Goal: Transaction & Acquisition: Purchase product/service

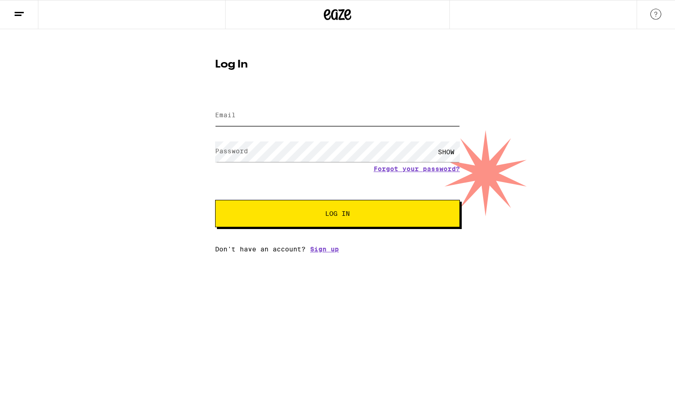
click at [312, 117] on input "Email" at bounding box center [337, 116] width 245 height 21
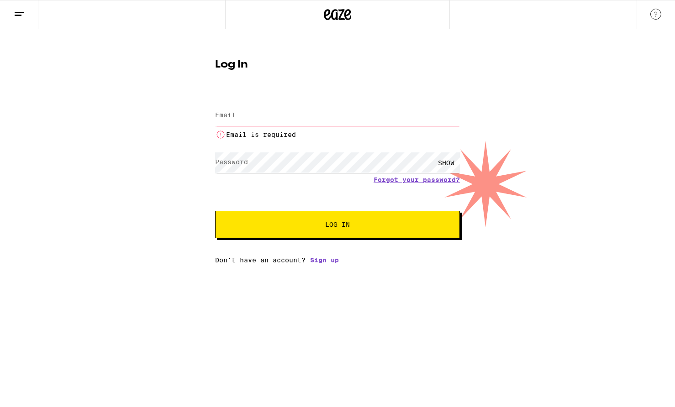
type input "melteme3000@gmail.com"
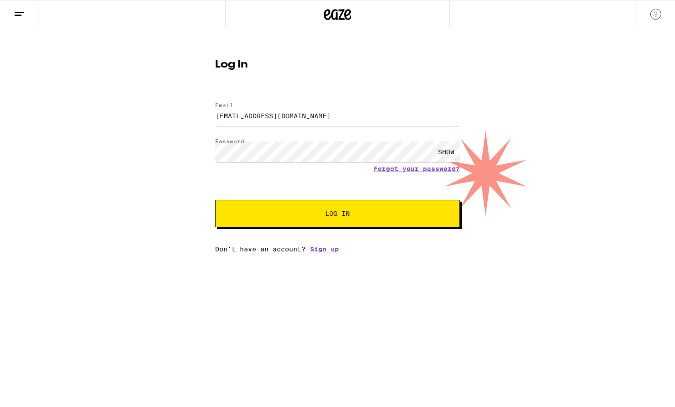
click at [320, 217] on span "Log In" at bounding box center [337, 214] width 171 height 6
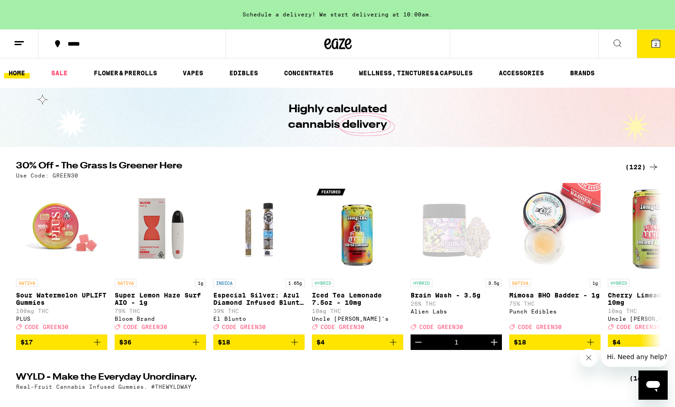
click at [658, 39] on icon at bounding box center [655, 43] width 11 height 11
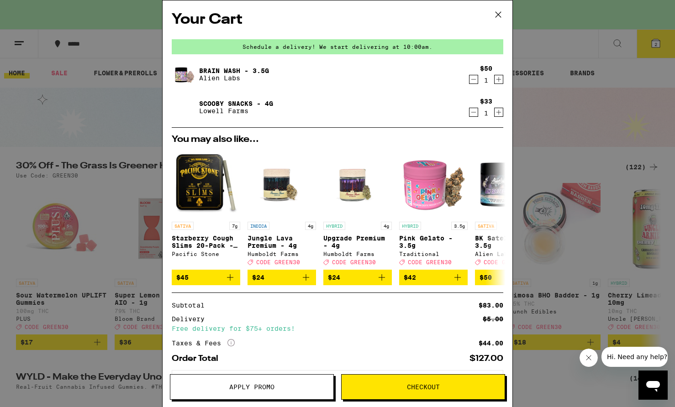
click at [474, 82] on icon "Decrement" at bounding box center [474, 79] width 8 height 11
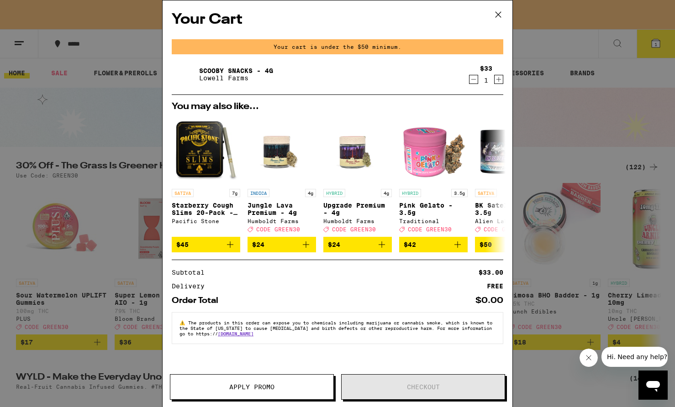
click at [63, 79] on div "Your Cart Your cart is under the $50 minimum. Scooby Snacks - 4g [PERSON_NAME] …" at bounding box center [337, 203] width 675 height 407
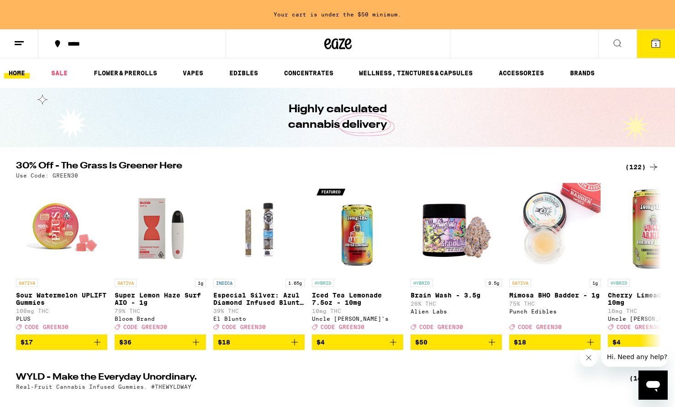
click at [616, 48] on button at bounding box center [617, 44] width 38 height 29
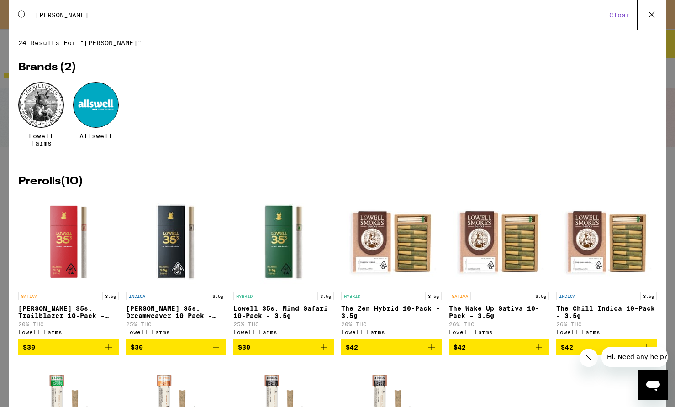
type input "[PERSON_NAME]"
click at [37, 96] on div at bounding box center [41, 105] width 46 height 46
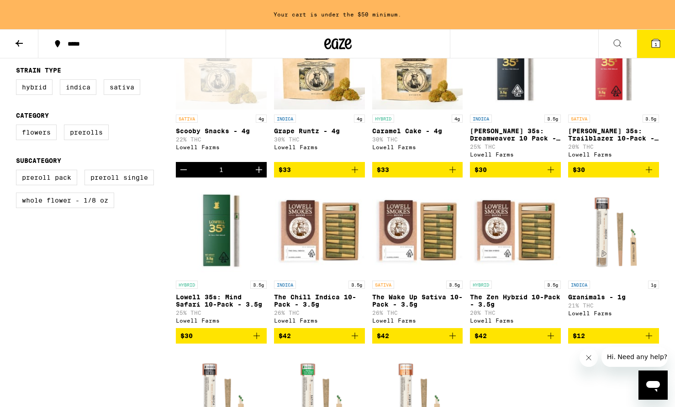
scroll to position [279, 0]
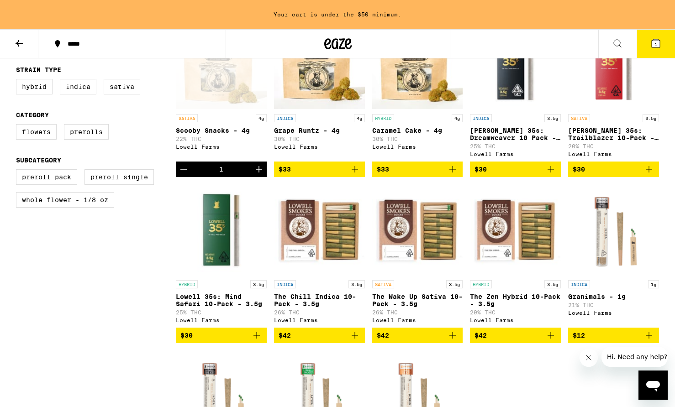
click at [451, 174] on icon "Add to bag" at bounding box center [452, 169] width 11 height 11
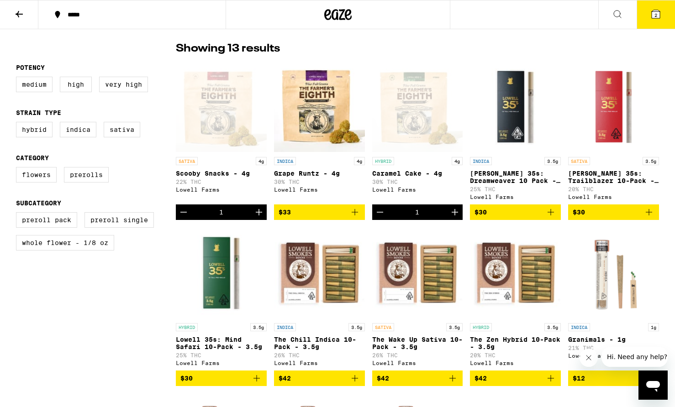
scroll to position [203, 0]
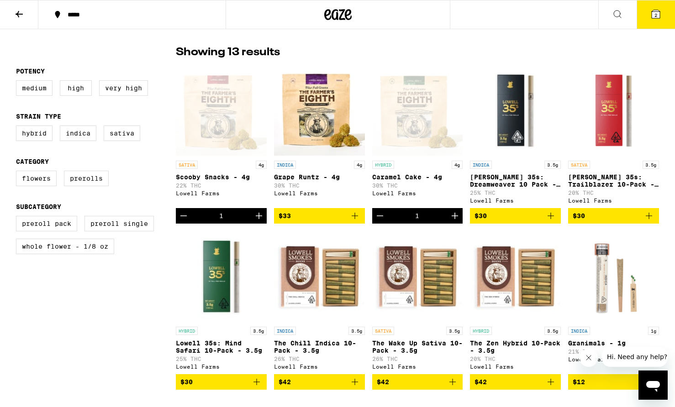
click at [656, 28] on button "2" at bounding box center [656, 14] width 38 height 28
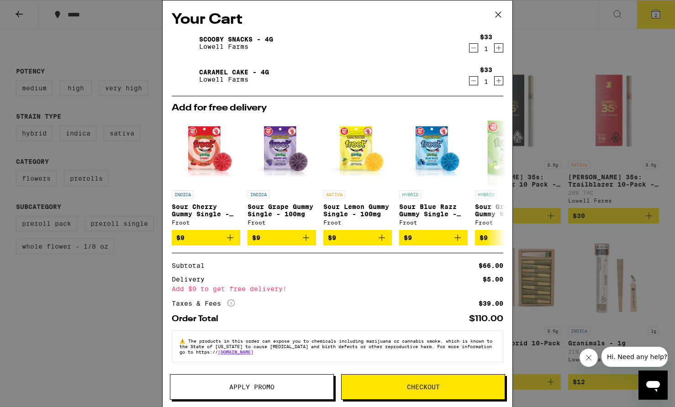
click at [497, 14] on icon at bounding box center [498, 14] width 5 height 5
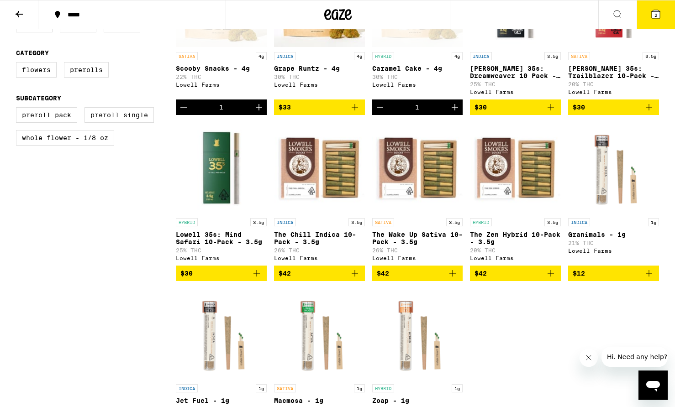
scroll to position [312, 0]
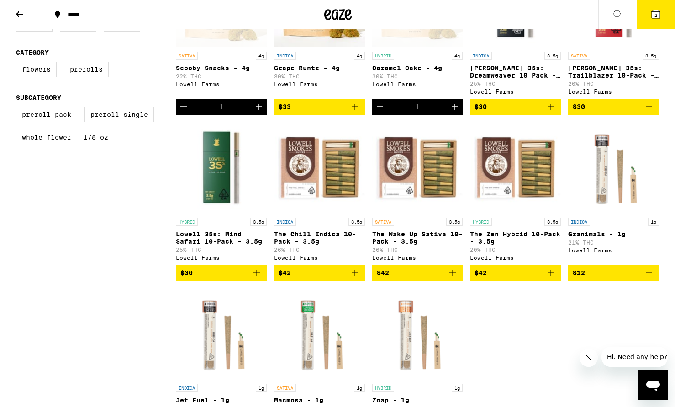
click at [217, 170] on img "Open page for Lowell 35s: Mind Safari 10-Pack - 3.5g from Lowell Farms" at bounding box center [221, 167] width 91 height 91
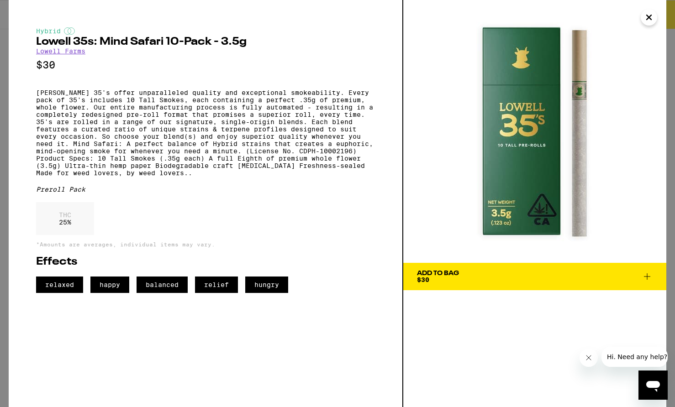
click at [650, 18] on icon "Close" at bounding box center [649, 17] width 5 height 5
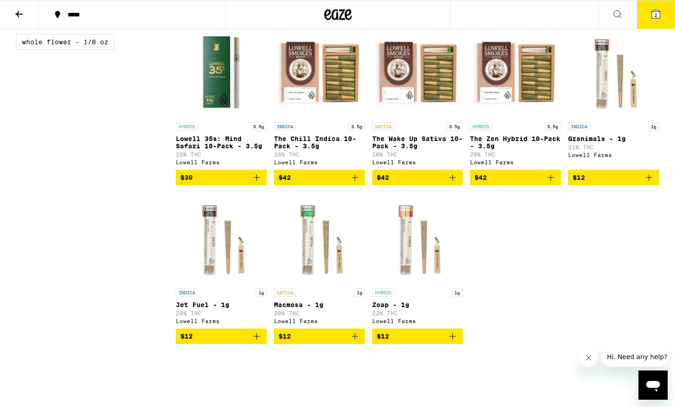
scroll to position [412, 0]
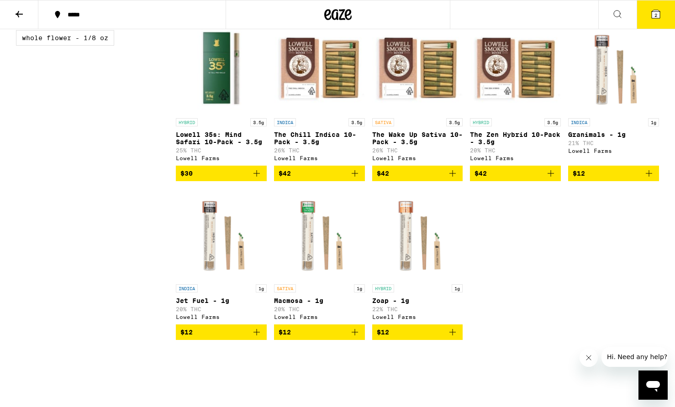
click at [453, 336] on icon "Add to bag" at bounding box center [452, 332] width 6 height 6
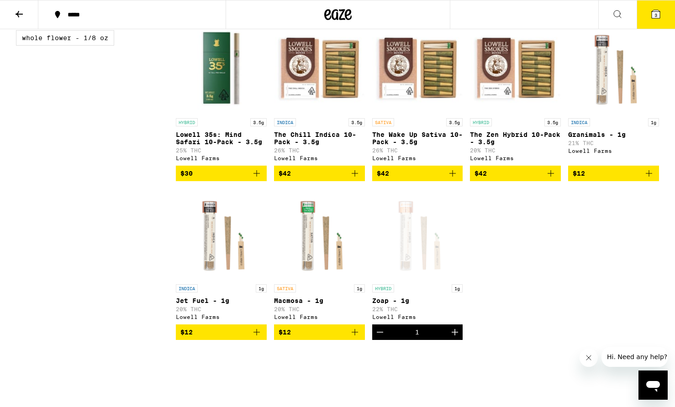
click at [655, 12] on span "3" at bounding box center [656, 14] width 3 height 5
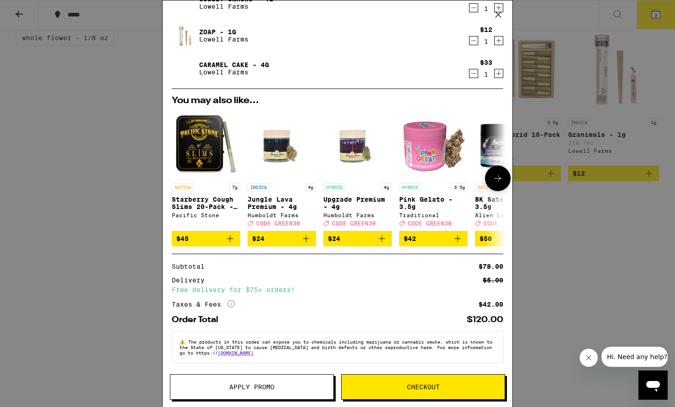
scroll to position [47, 0]
click at [299, 393] on button "Apply Promo" at bounding box center [252, 388] width 164 height 26
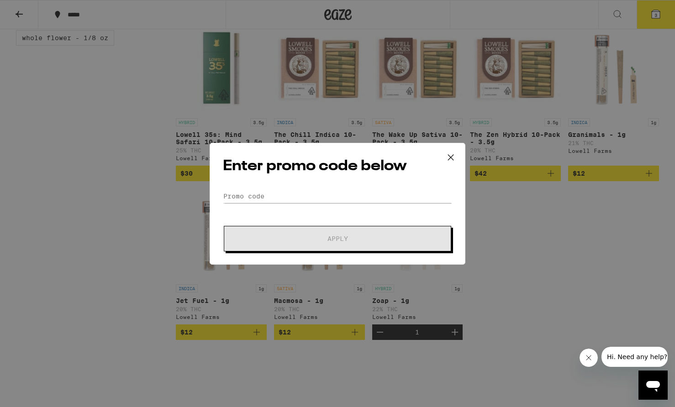
click at [451, 158] on icon at bounding box center [451, 158] width 14 height 14
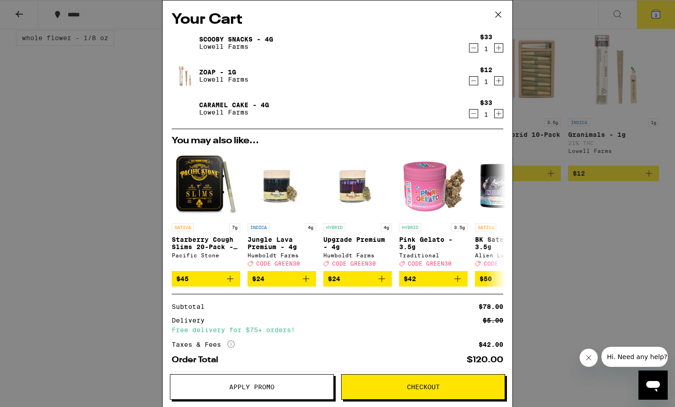
scroll to position [47, 0]
